Goal: Find contact information: Find contact information

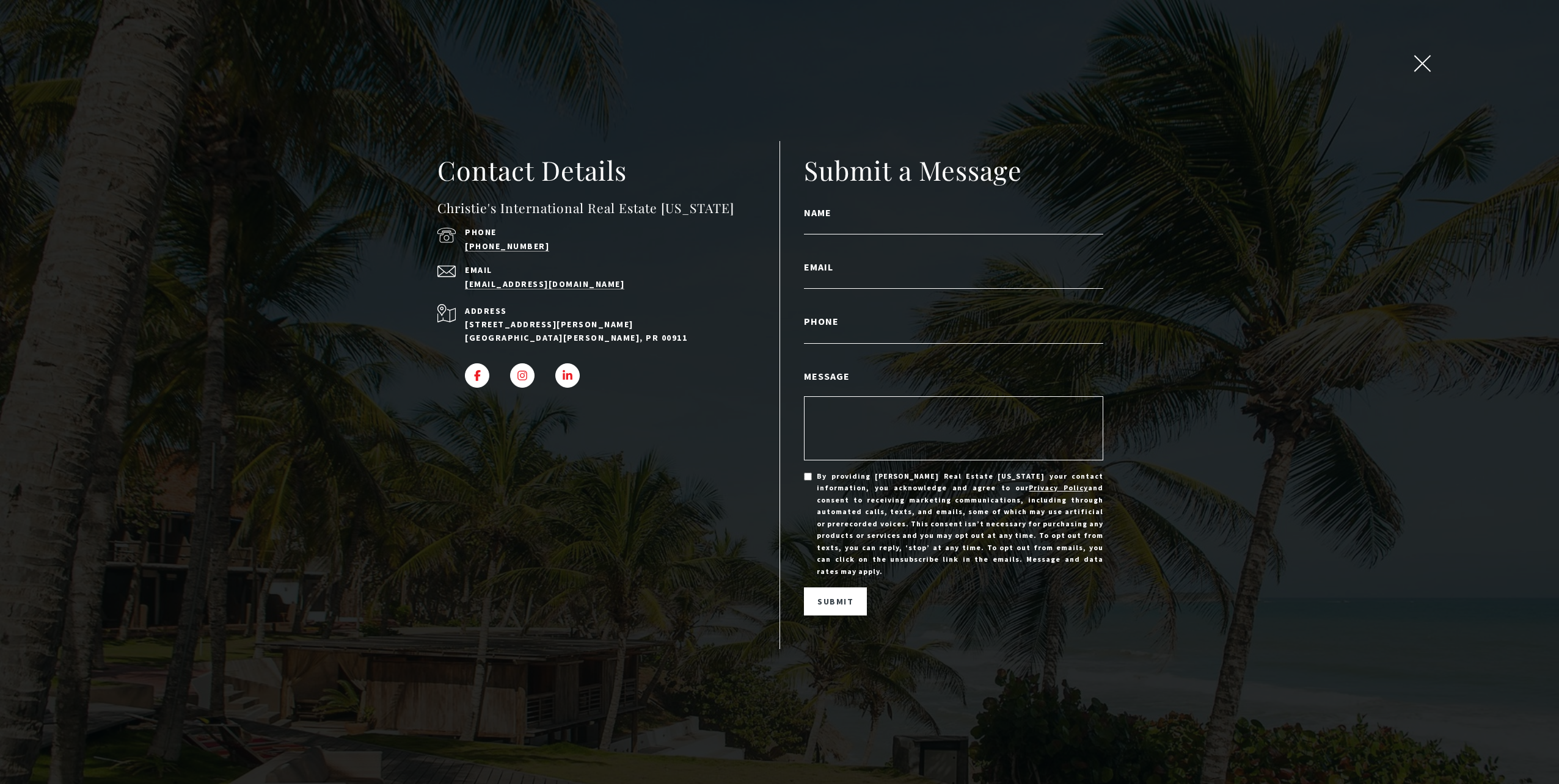
click at [573, 289] on div "Email admin@cirepr.com" at bounding box center [591, 278] width 308 height 25
copy div "[EMAIL_ADDRESS][DOMAIN_NAME]"
click at [731, 338] on p "[STREET_ADDRESS][PERSON_NAME] [GEOGRAPHIC_DATA][PERSON_NAME], PR 00911" at bounding box center [606, 331] width 281 height 28
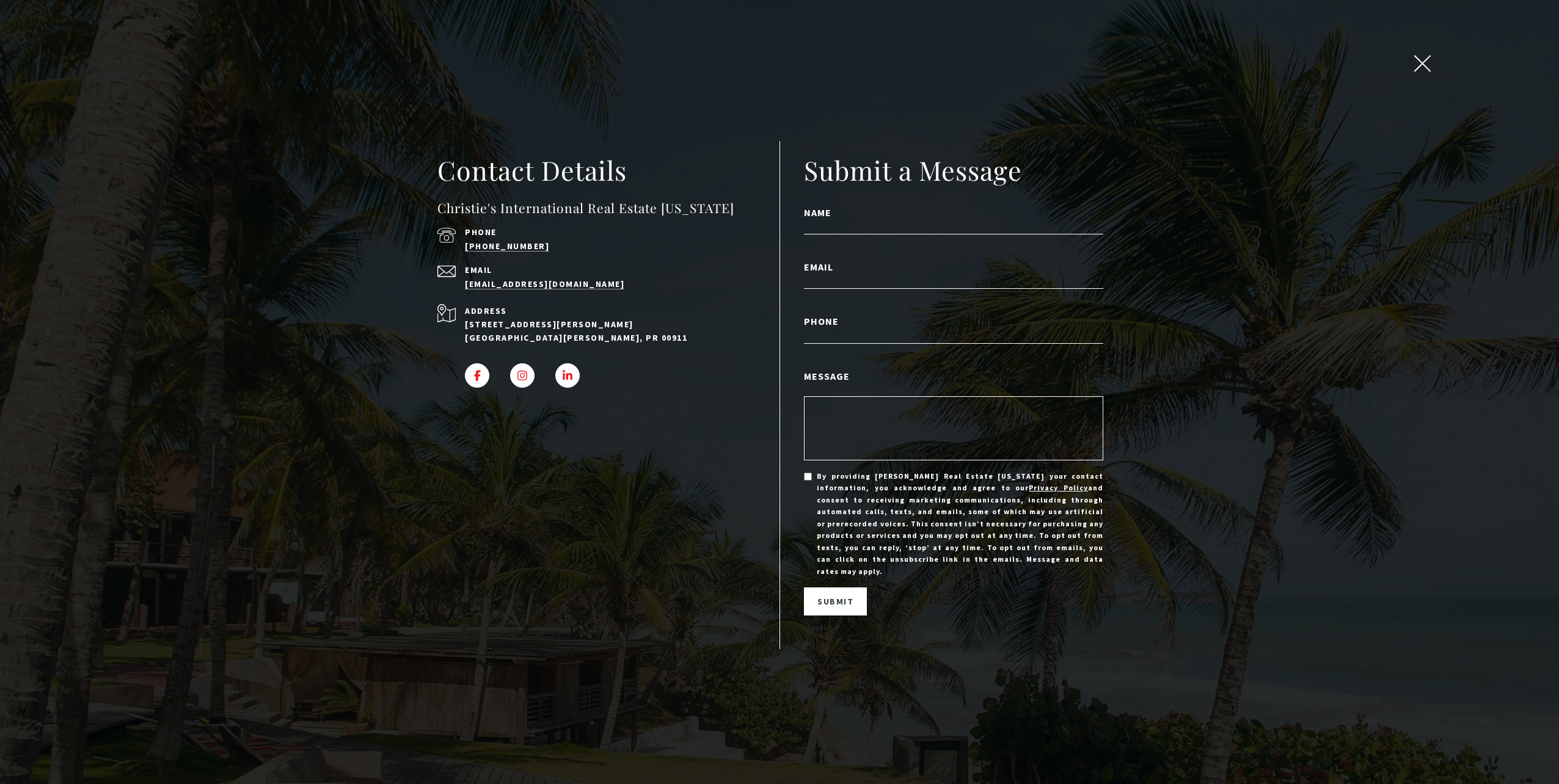
click at [1418, 71] on span "close modal" at bounding box center [1423, 63] width 16 height 16
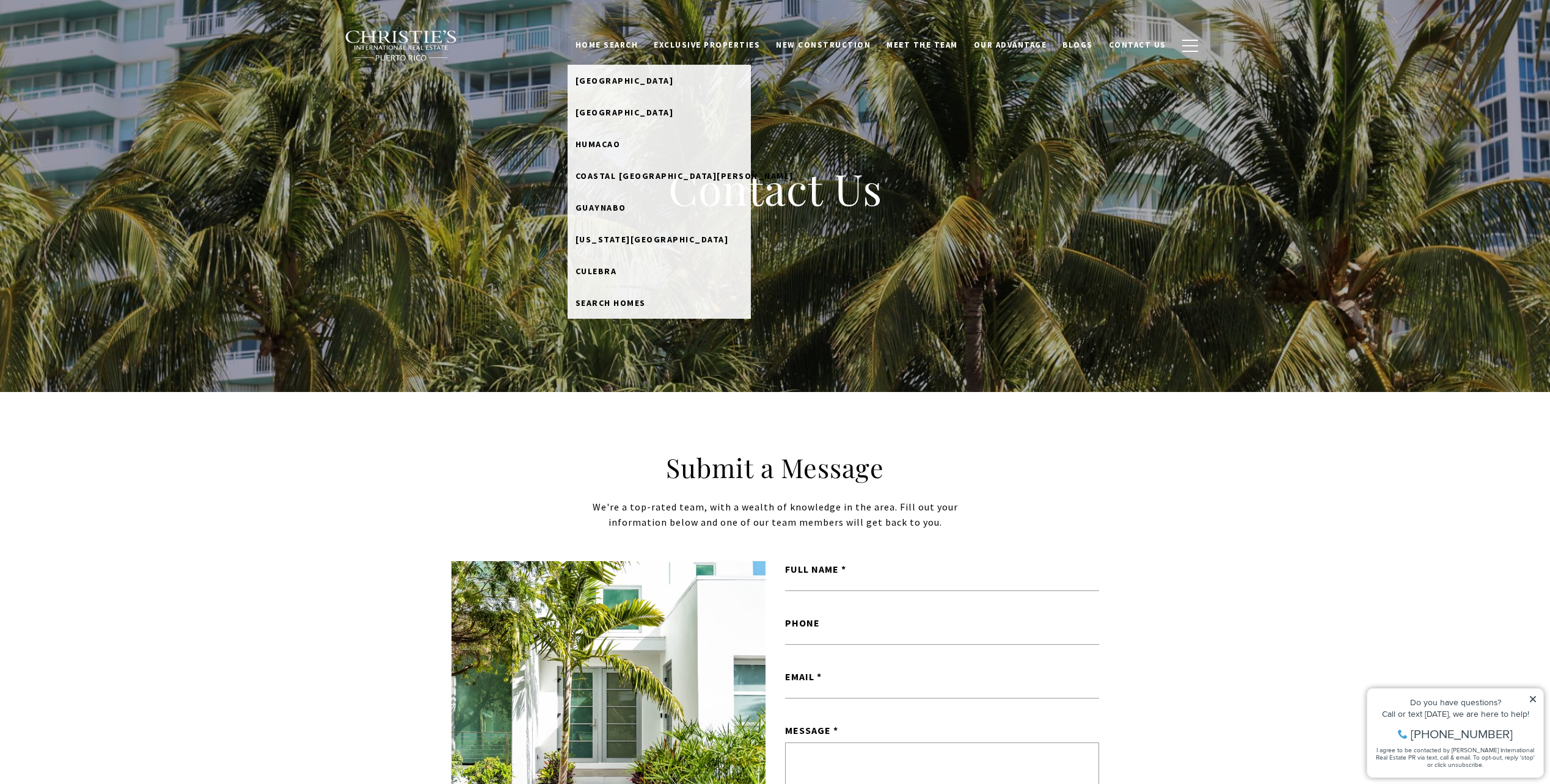
click at [647, 47] on link "Home Search" at bounding box center [607, 45] width 79 height 23
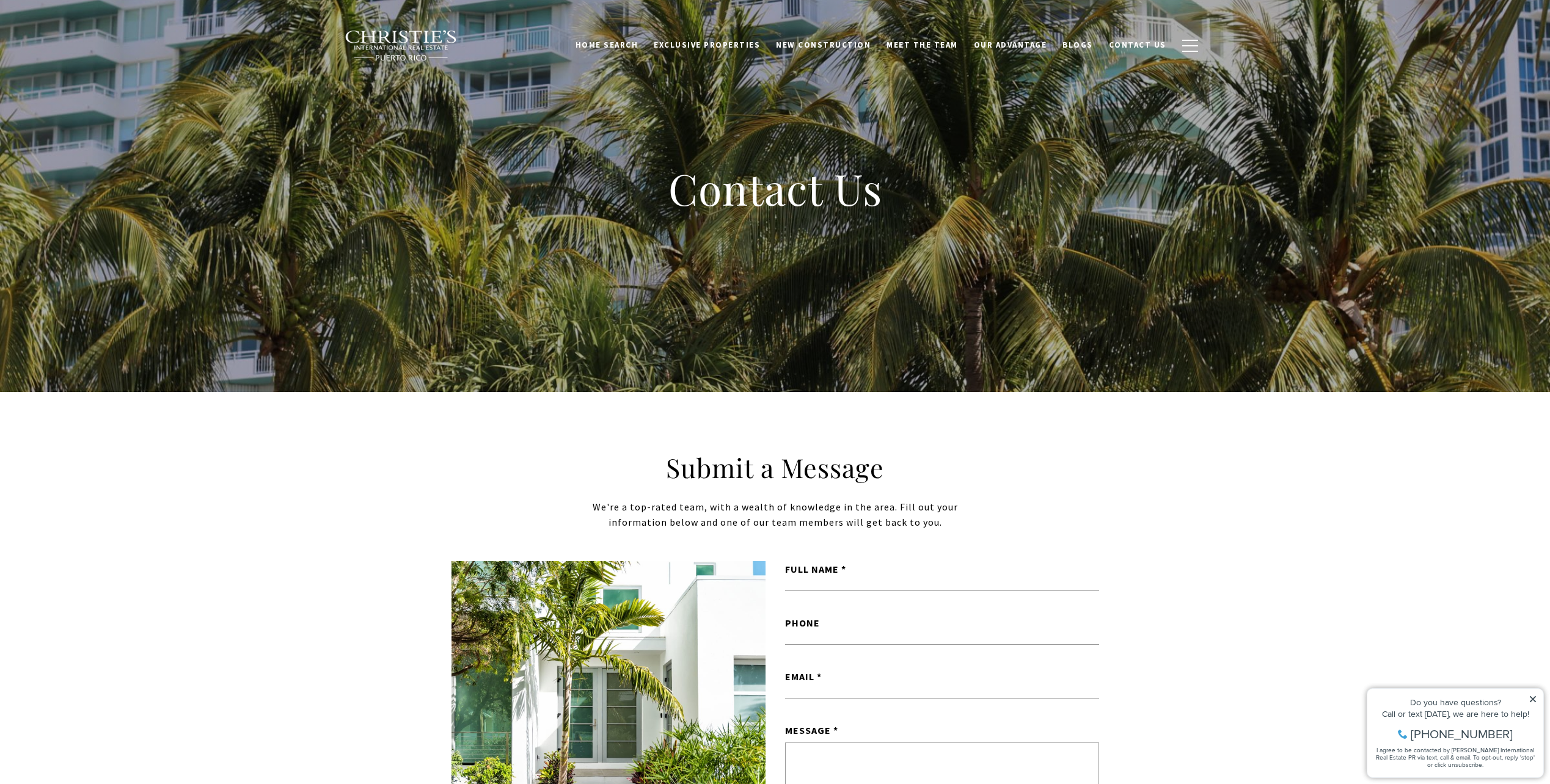
click at [418, 42] on img at bounding box center [401, 45] width 114 height 32
